Goal: Information Seeking & Learning: Learn about a topic

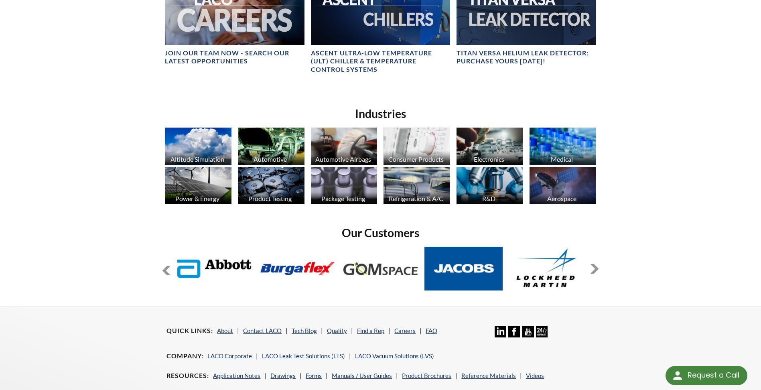
scroll to position [629, 0]
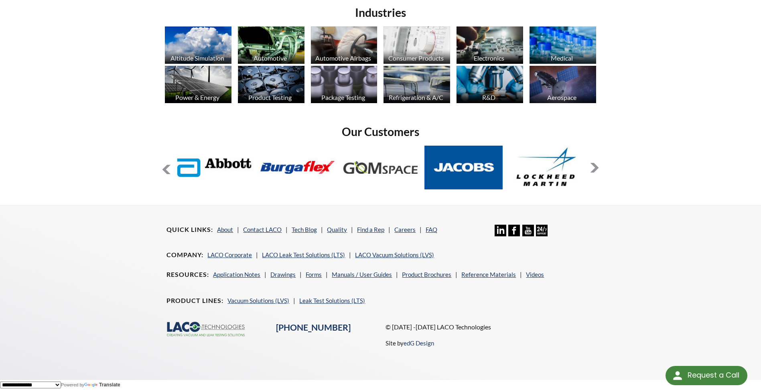
click at [543, 230] on img at bounding box center [542, 231] width 12 height 12
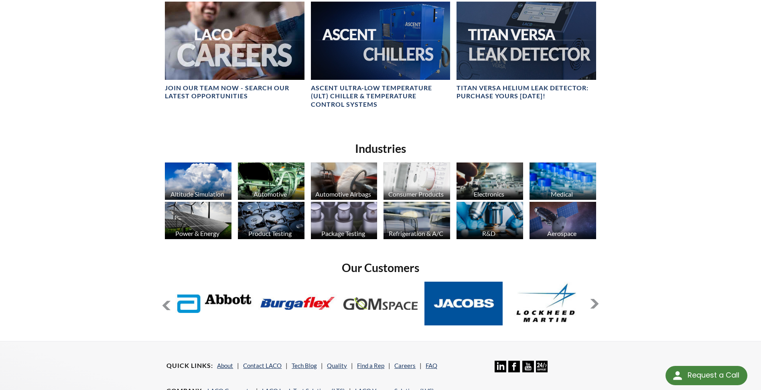
scroll to position [468, 0]
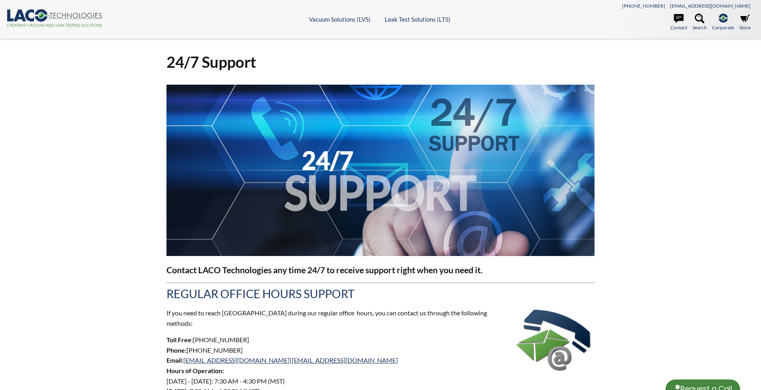
select select "Language Translate Widget"
click at [333, 24] on header ".cls-1{fill:#193661;}.cls-2{fill:#58595b;}.cls-3{fill:url(#radial-gradient);}.c…" at bounding box center [380, 19] width 761 height 39
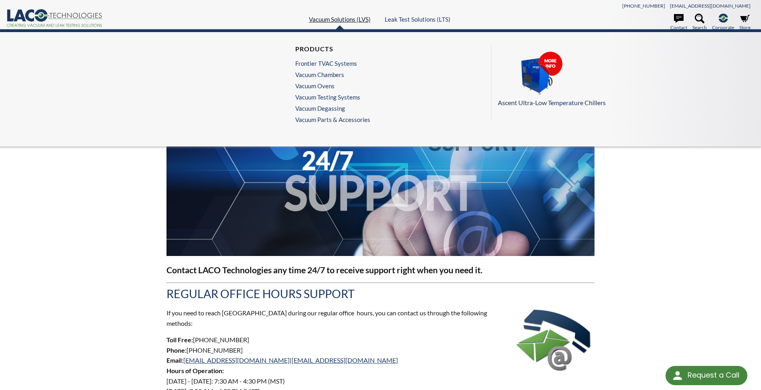
click at [333, 19] on link "Vacuum Solutions (LVS)" at bounding box center [340, 19] width 62 height 7
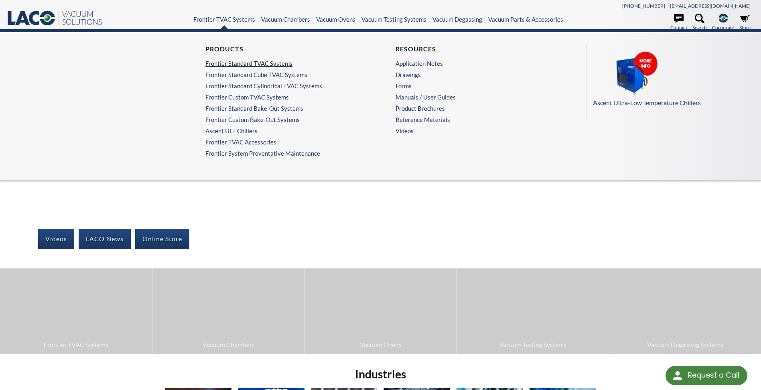
click at [236, 67] on link "Frontier Standard TVAC Systems" at bounding box center [283, 63] width 156 height 7
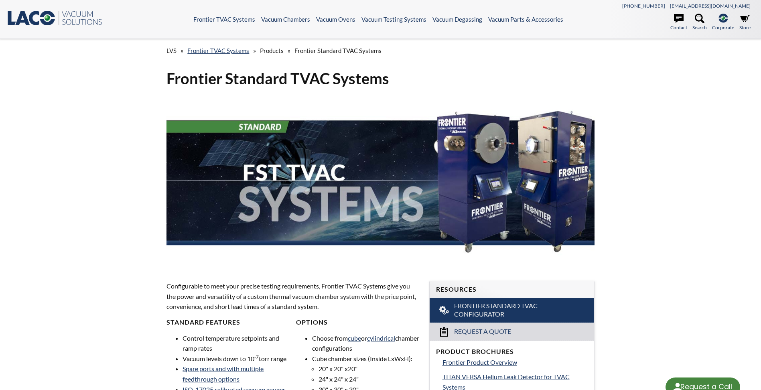
select select "Language Translate Widget"
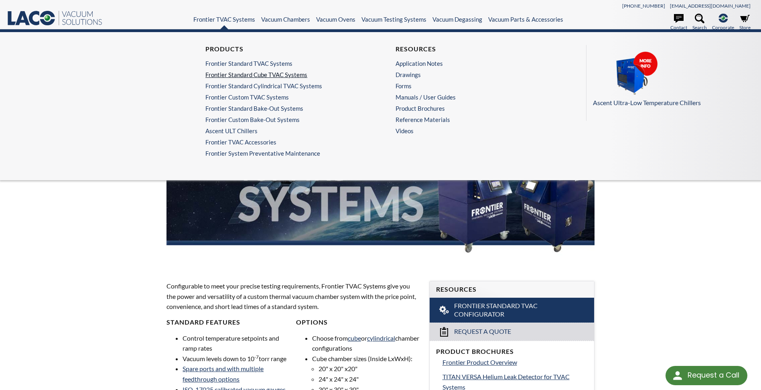
click at [237, 75] on link "Frontier Standard Cube TVAC Systems" at bounding box center [283, 74] width 156 height 7
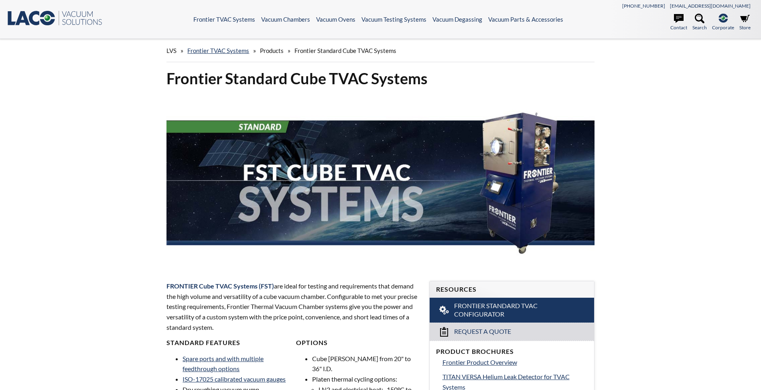
select select "Language Translate Widget"
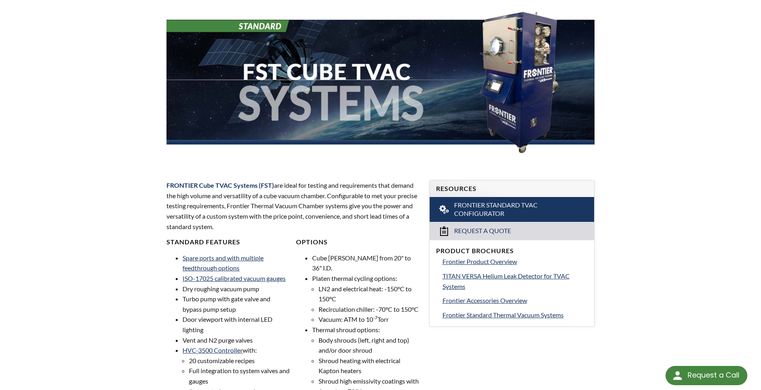
scroll to position [40, 0]
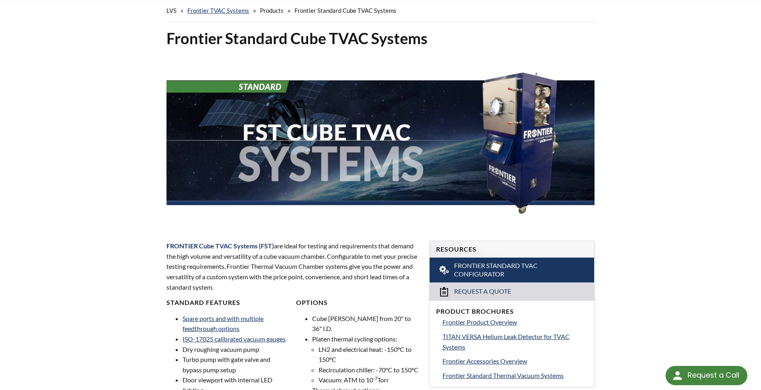
click at [240, 274] on p "FRONTIER Cube TVAC Systems (FST) are ideal for testing and requirements that de…" at bounding box center [293, 266] width 253 height 51
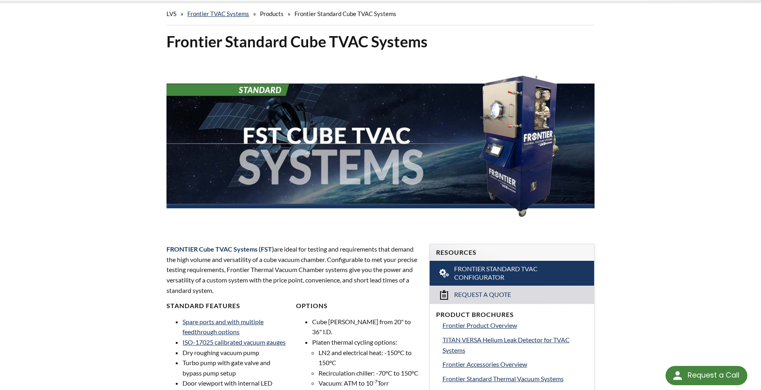
scroll to position [0, 0]
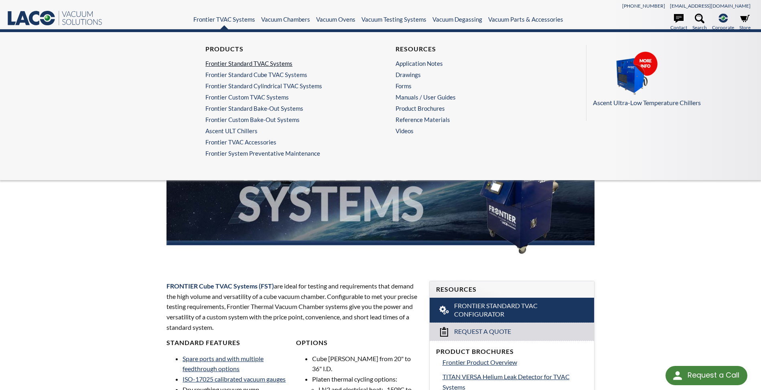
click at [232, 65] on link "Frontier Standard TVAC Systems" at bounding box center [283, 63] width 156 height 7
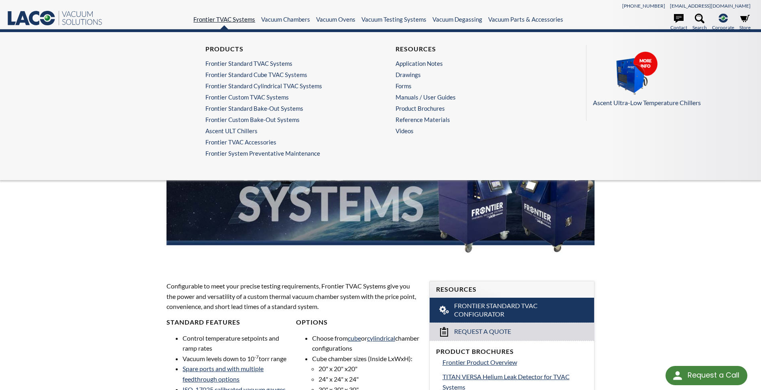
click at [215, 21] on link "Frontier TVAC Systems" at bounding box center [224, 19] width 62 height 7
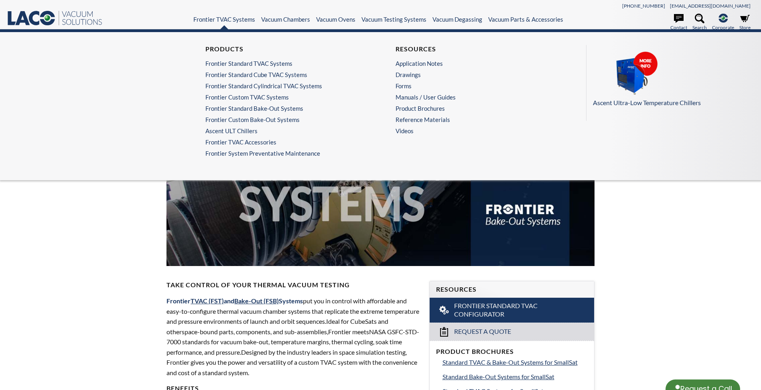
select select "Language Translate Widget"
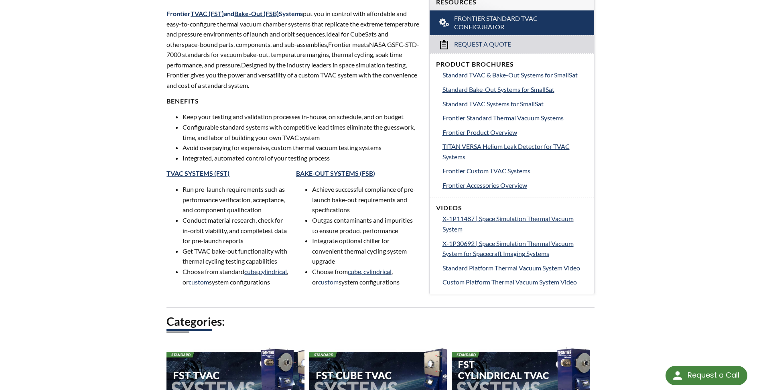
scroll to position [281, 0]
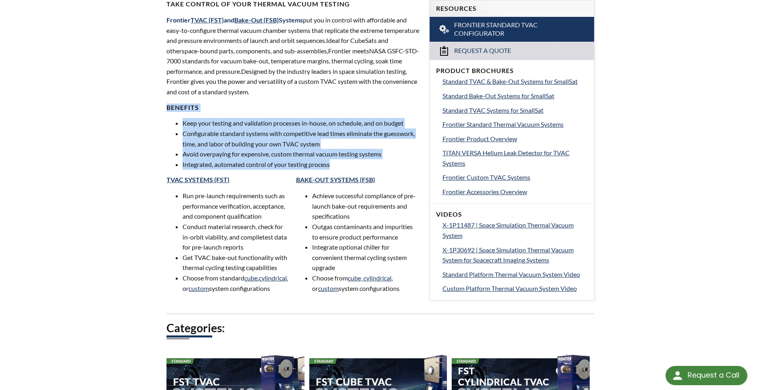
drag, startPoint x: 167, startPoint y: 108, endPoint x: 335, endPoint y: 164, distance: 177.7
click at [335, 164] on div "Take Control of Your Thermal Vacuum Testing Frontier TVAC (FST) and Bake-Out (F…" at bounding box center [293, 150] width 253 height 300
copy div "BENEFITS Keep your testing and validation processes in-house, on schedule, and …"
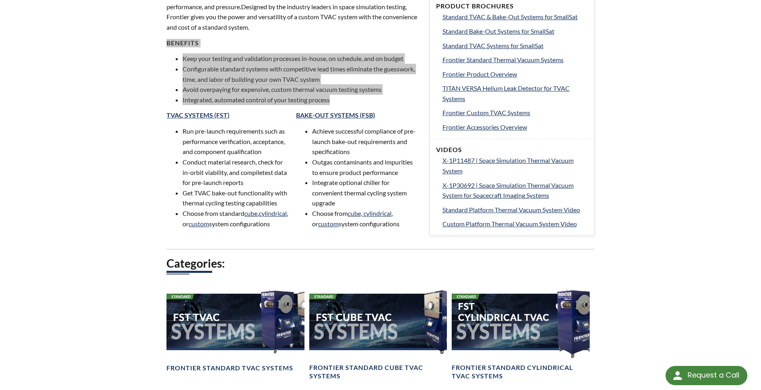
scroll to position [361, 0]
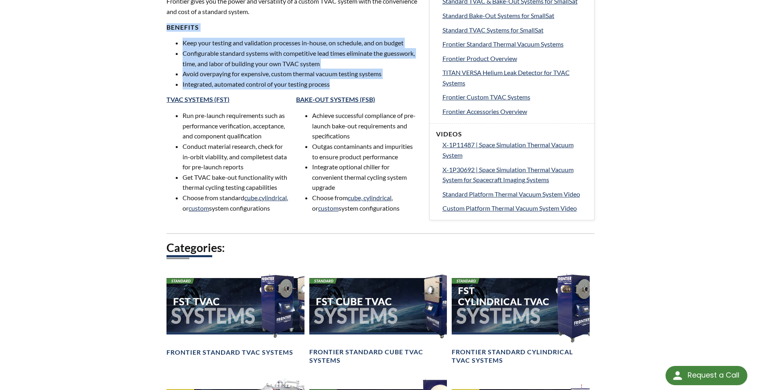
drag, startPoint x: 164, startPoint y: 98, endPoint x: 399, endPoint y: 218, distance: 263.8
click at [399, 218] on div "Take Control of Your Thermal Vacuum Testing Frontier TVAC (FST) and Bake-Out (F…" at bounding box center [293, 69] width 262 height 325
copy div "TVAC SYSTEMS (FST) Run pre-launch requirements such as performance verification…"
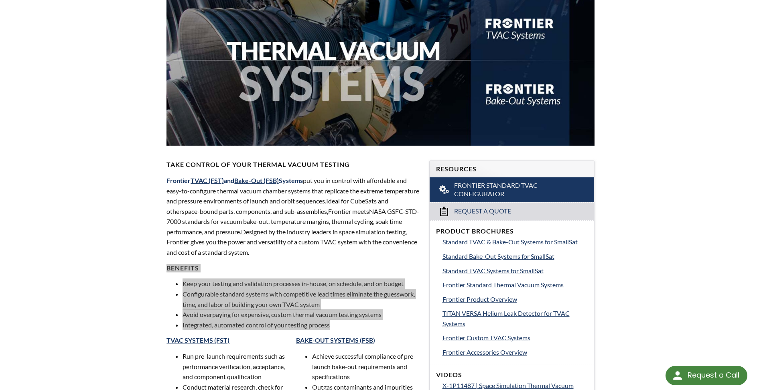
scroll to position [161, 0]
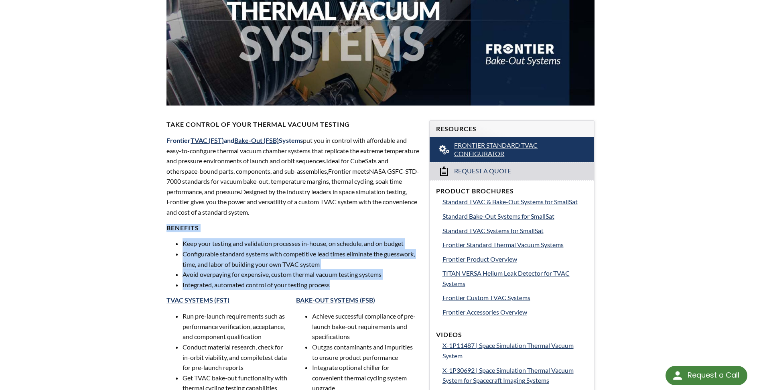
click at [467, 146] on span "Frontier Standard TVAC Configurator" at bounding box center [512, 149] width 116 height 17
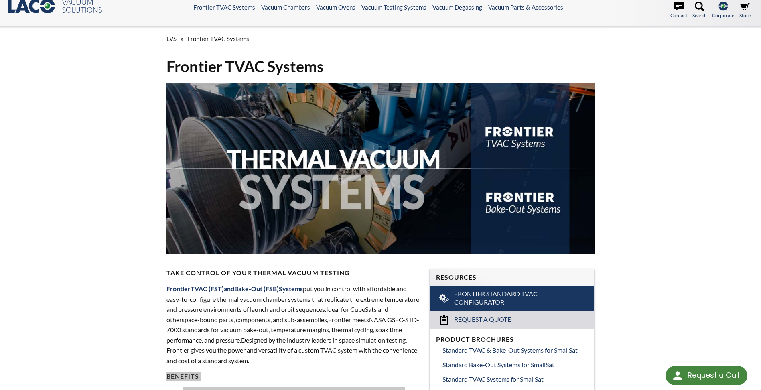
scroll to position [0, 0]
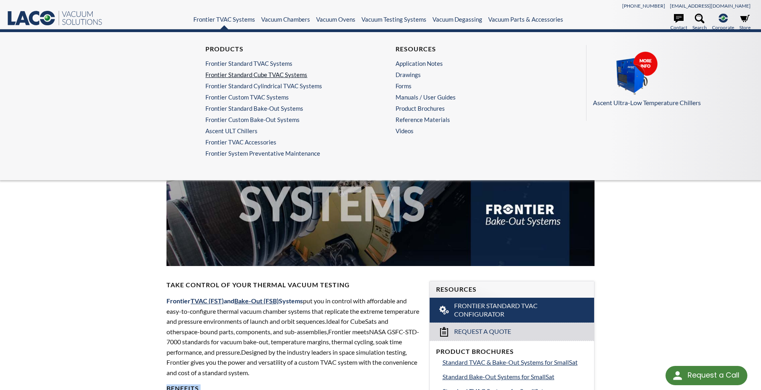
click at [226, 76] on link "Frontier Standard Cube TVAC Systems" at bounding box center [283, 74] width 156 height 7
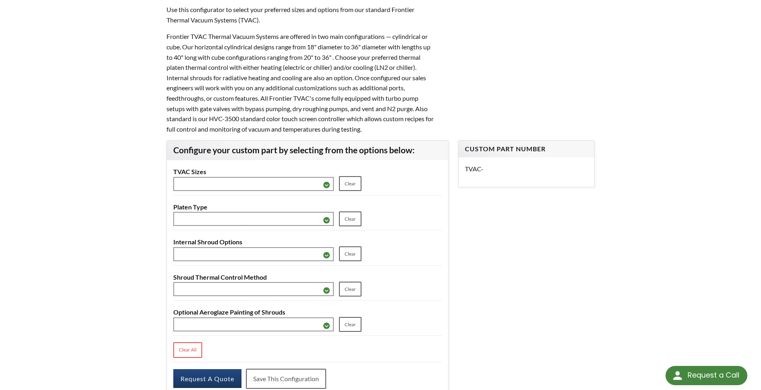
scroll to position [80, 0]
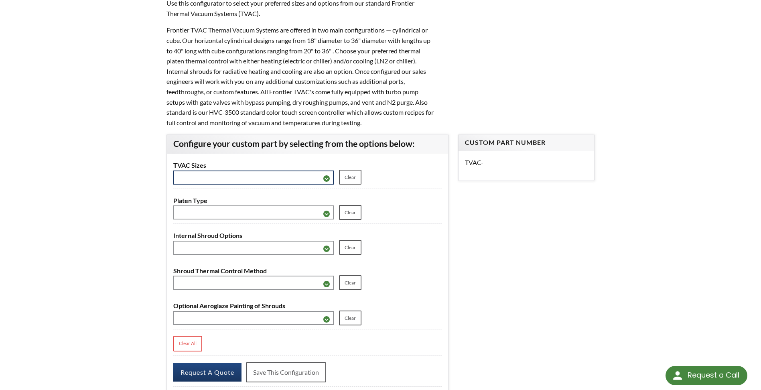
click at [327, 178] on select "**********" at bounding box center [253, 178] width 161 height 14
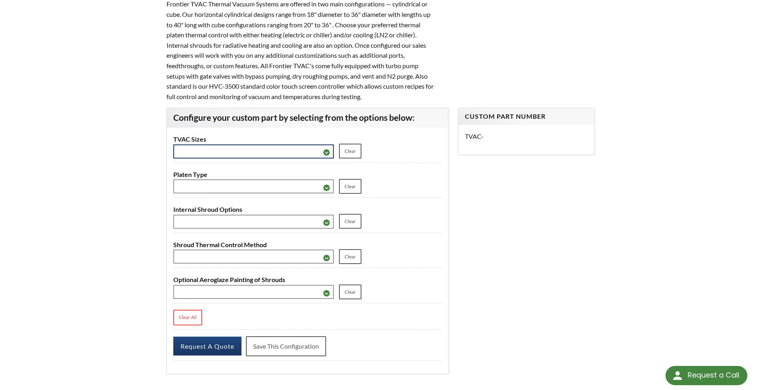
scroll to position [120, 0]
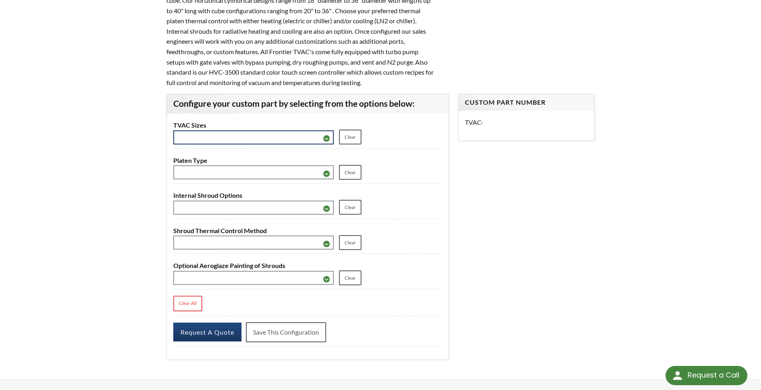
click at [327, 137] on select "**********" at bounding box center [253, 137] width 161 height 14
click at [282, 74] on p "Frontier TVAC Thermal Vacuum Systems are offered in two main configurations — c…" at bounding box center [301, 36] width 269 height 103
click at [325, 175] on select "**********" at bounding box center [253, 172] width 161 height 14
click at [327, 215] on select "**********" at bounding box center [253, 208] width 161 height 14
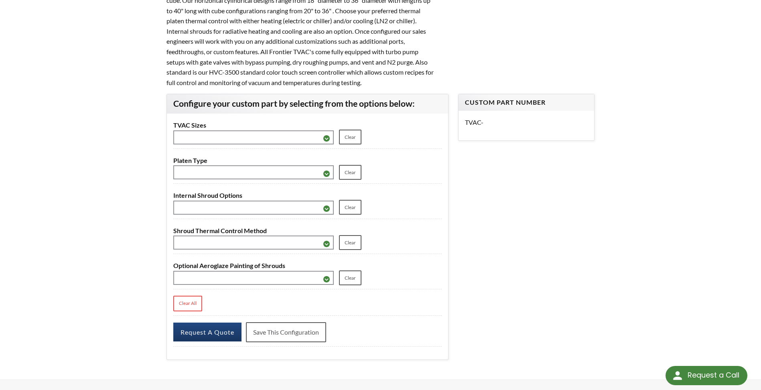
click at [188, 48] on p "Frontier TVAC Thermal Vacuum Systems are offered in two main configurations — c…" at bounding box center [301, 36] width 269 height 103
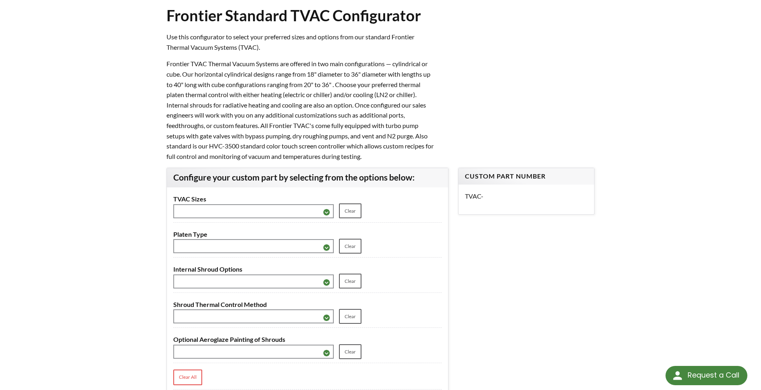
scroll to position [0, 0]
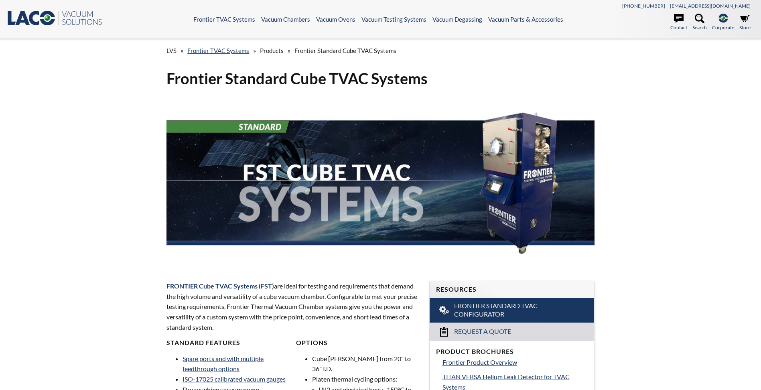
select select "Language Translate Widget"
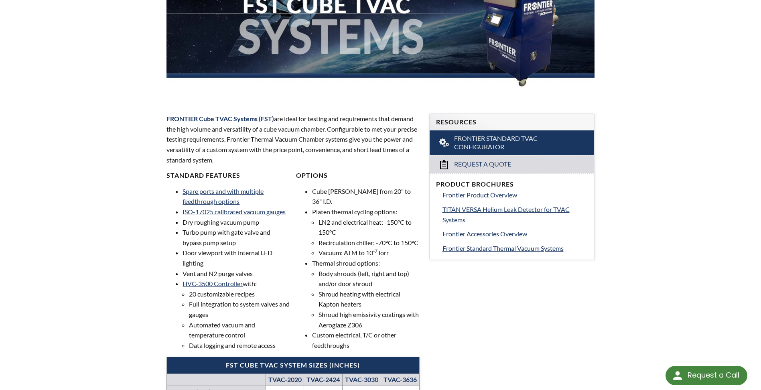
scroll to position [170, 0]
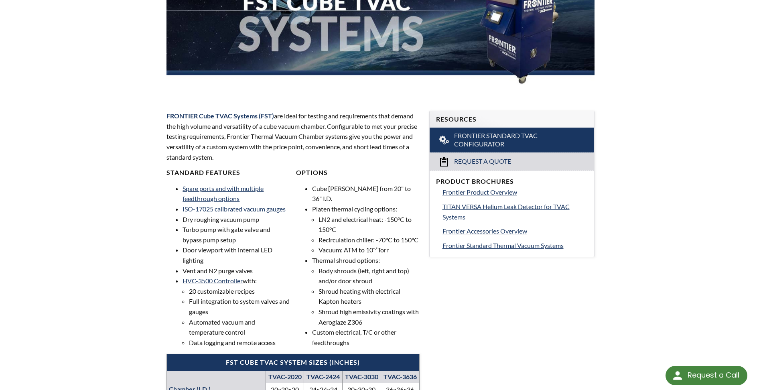
drag, startPoint x: 167, startPoint y: 116, endPoint x: 246, endPoint y: 160, distance: 90.9
click at [246, 160] on p "FRONTIER Cube TVAC Systems (FST) are ideal for testing and requirements that de…" at bounding box center [293, 136] width 253 height 51
copy p "FRONTIER Cube TVAC Systems (FST) are ideal for testing and requirements that de…"
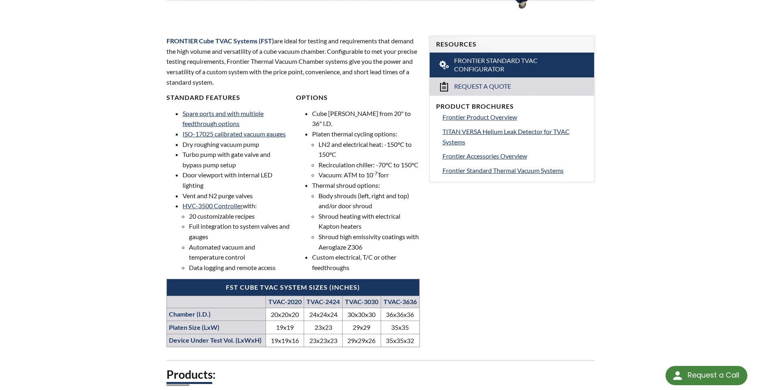
scroll to position [250, 0]
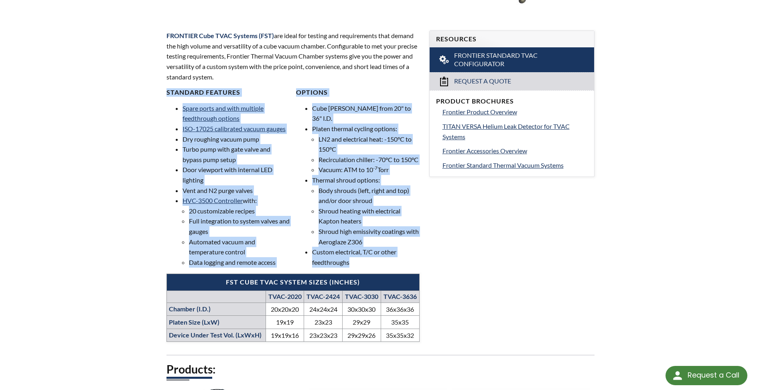
drag, startPoint x: 166, startPoint y: 95, endPoint x: 367, endPoint y: 262, distance: 261.0
click at [367, 262] on div "FRONTIER Cube TVAC Systems (FST) are ideal for testing and requirements that de…" at bounding box center [293, 186] width 262 height 337
copy div "Loremips Dolorsit Ametc adipi eli sedd eiusmodt incididuntu laboree DOL-99054 m…"
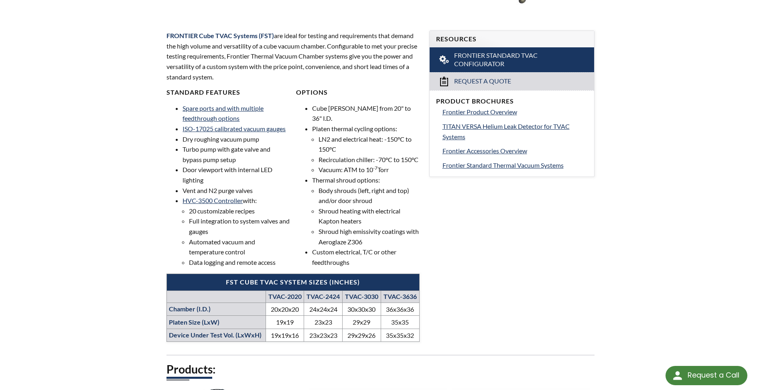
click at [209, 57] on p "FRONTIER Cube TVAC Systems (FST) are ideal for testing and requirements that de…" at bounding box center [293, 55] width 253 height 51
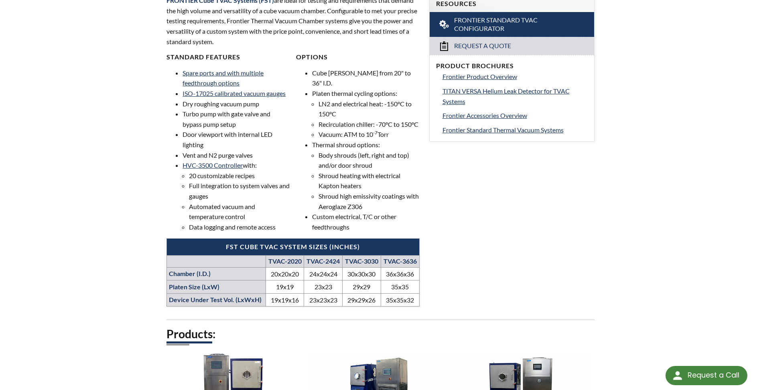
scroll to position [291, 0]
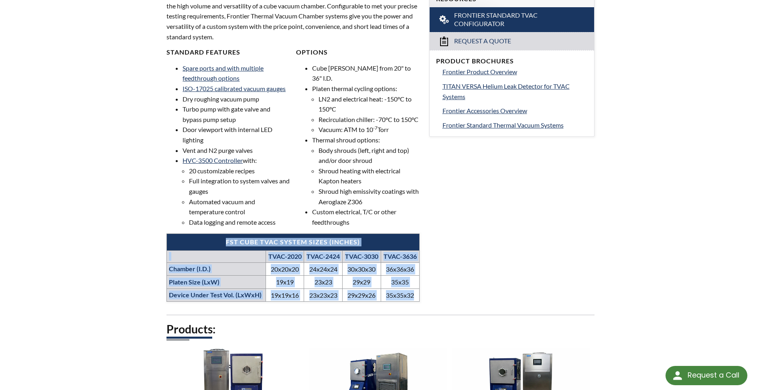
drag, startPoint x: 174, startPoint y: 240, endPoint x: 416, endPoint y: 300, distance: 249.2
click at [416, 300] on table "FST Cube TVAC System Sizes (inches) TVAC-2020 TVAC-2424 TVAC-3030 TVAC-3636 Cha…" at bounding box center [293, 268] width 253 height 68
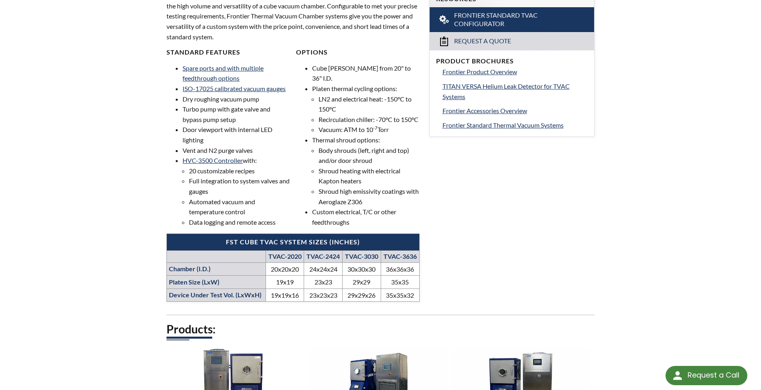
click at [138, 227] on div "Frontier Standard Cube TVAC Systems FRONTIER Cube TVAC Systems (FST) are ideal …" at bounding box center [381, 279] width 514 height 1002
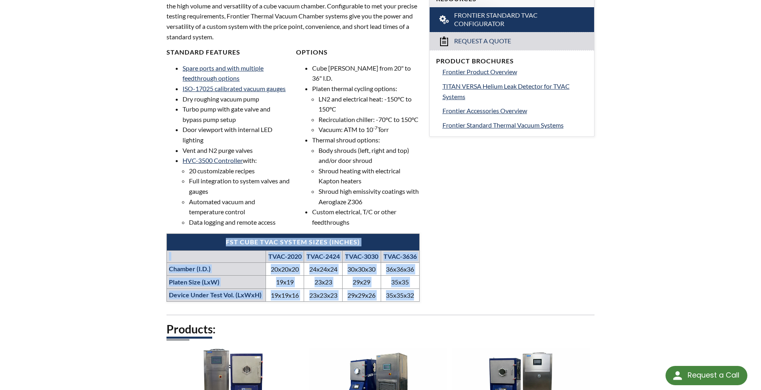
drag, startPoint x: 174, startPoint y: 239, endPoint x: 416, endPoint y: 296, distance: 249.0
click at [416, 296] on table "FST Cube TVAC System Sizes (inches) TVAC-2020 TVAC-2424 TVAC-3030 TVAC-3636 Cha…" at bounding box center [293, 268] width 253 height 68
copy table "FST Cube TVAC System Sizes (inches) TVAC-2020 TVAC-2424 TVAC-3030 TVAC-3636 Cha…"
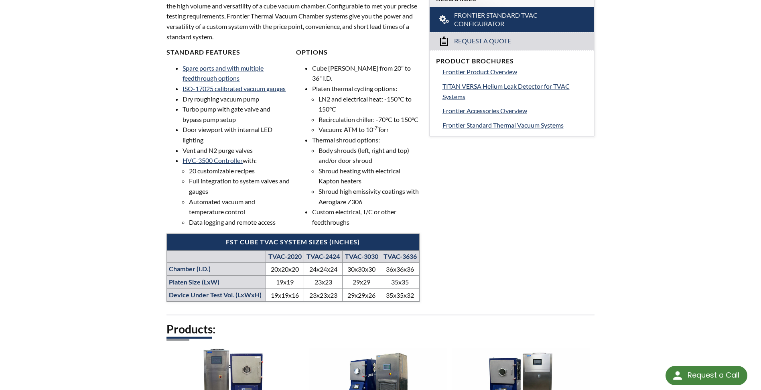
click at [218, 140] on li "Door viewport with internal LED lighting" at bounding box center [237, 134] width 108 height 20
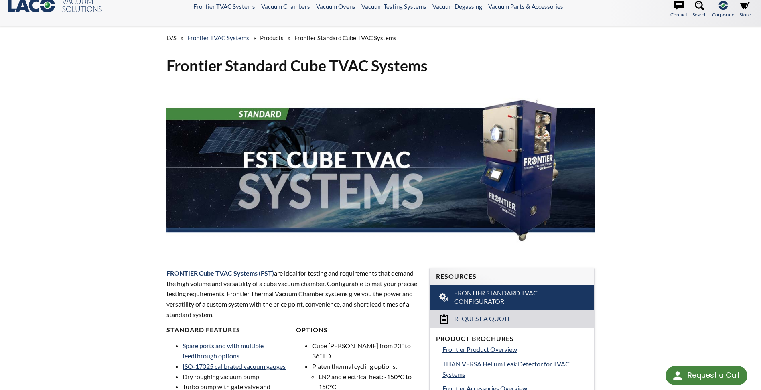
scroll to position [10, 0]
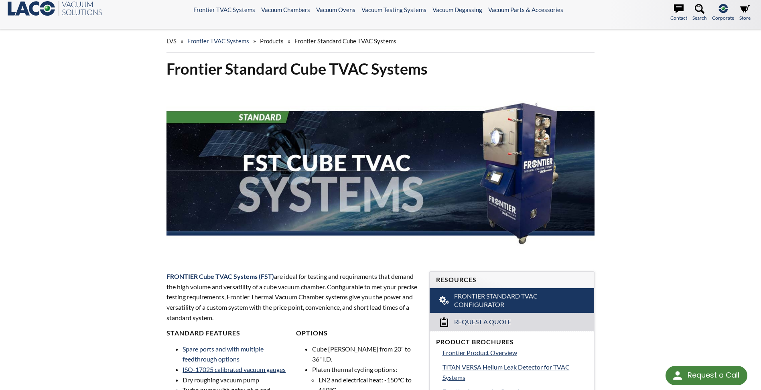
click at [327, 146] on img at bounding box center [381, 170] width 428 height 171
click at [211, 43] on link "Frontier TVAC Systems" at bounding box center [218, 40] width 62 height 7
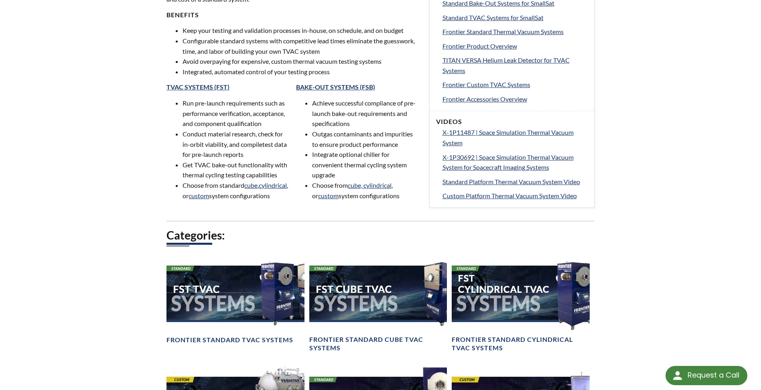
scroll to position [522, 0]
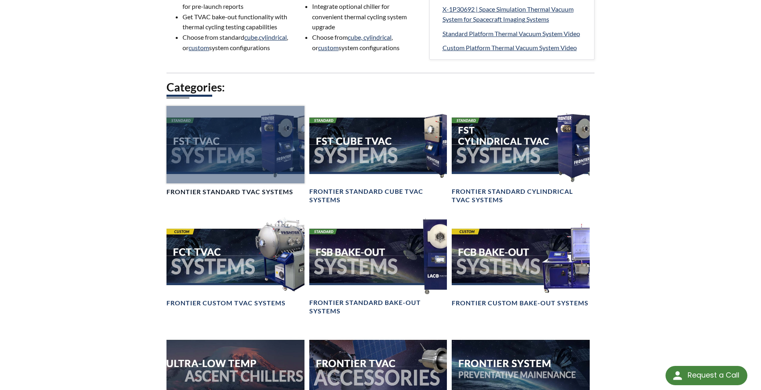
click at [207, 196] on h4 "Frontier Standard TVAC Systems" at bounding box center [230, 192] width 127 height 8
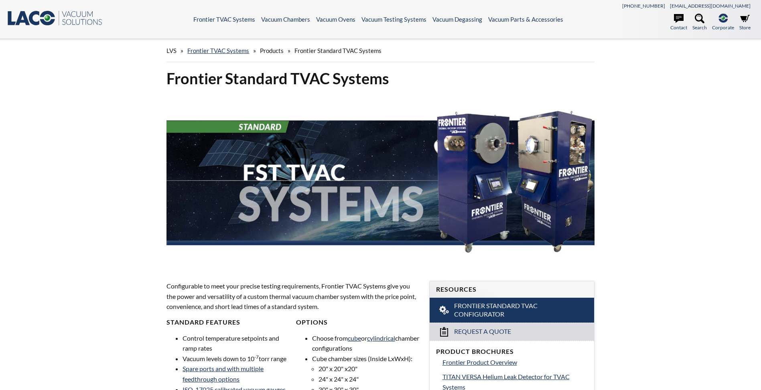
select select "Language Translate Widget"
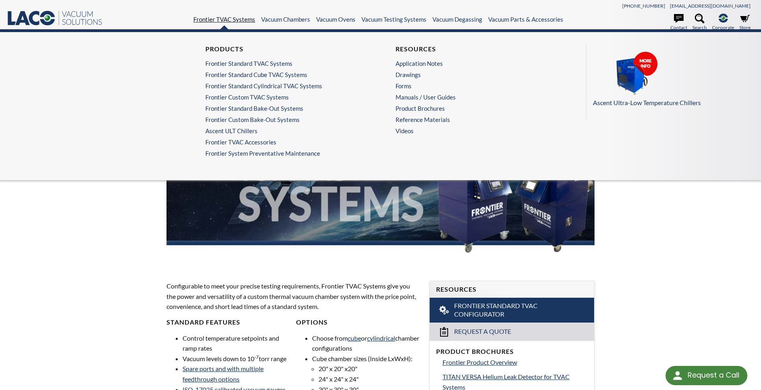
click at [227, 16] on link "Frontier TVAC Systems" at bounding box center [224, 19] width 62 height 7
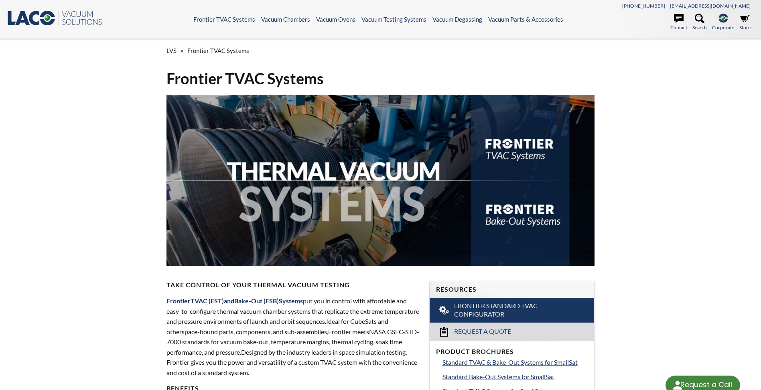
select select "Language Translate Widget"
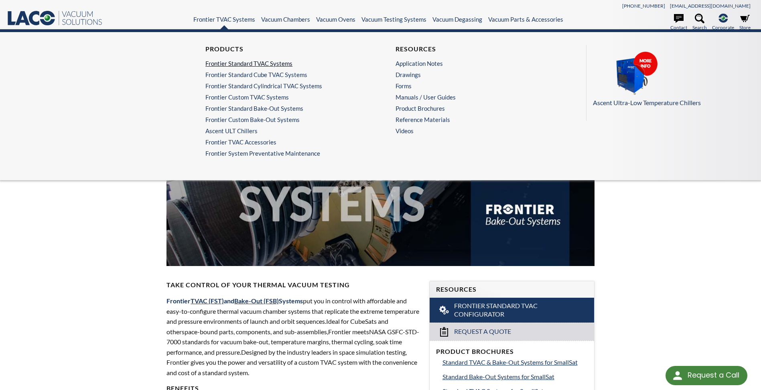
click at [226, 66] on link "Frontier Standard TVAC Systems" at bounding box center [283, 63] width 156 height 7
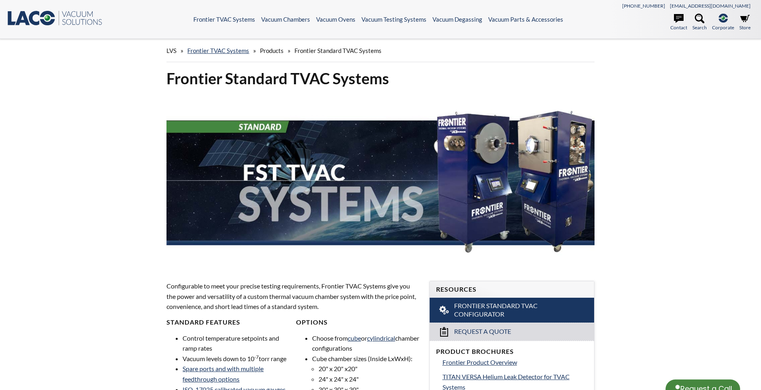
select select "Language Translate Widget"
click at [215, 297] on p "Configurable to meet your precise testing requirements, Frontier TVAC Systems g…" at bounding box center [293, 296] width 253 height 31
click at [207, 287] on p "Configurable to meet your precise testing requirements, Frontier TVAC Systems g…" at bounding box center [293, 296] width 253 height 31
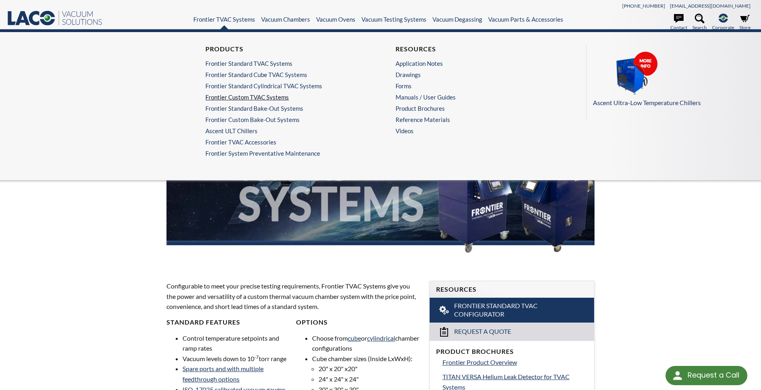
click at [246, 98] on link "Frontier Custom TVAC Systems" at bounding box center [283, 97] width 156 height 7
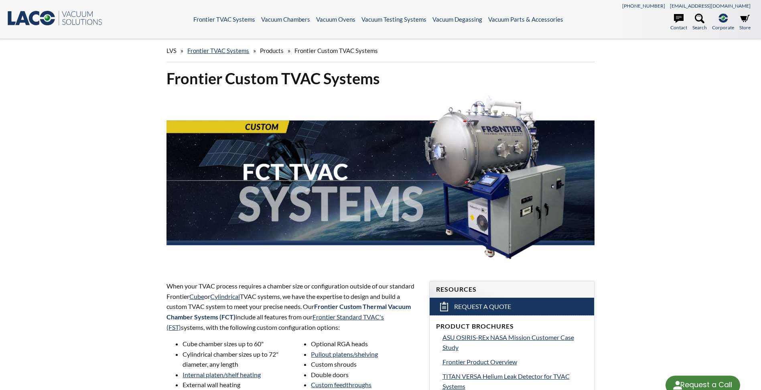
select select "Language Translate Widget"
